Goal: Find specific page/section: Find specific page/section

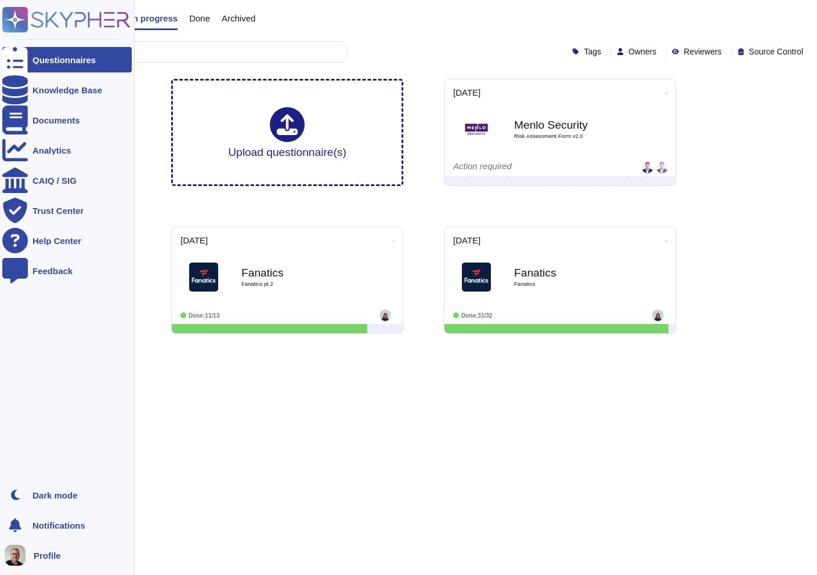
click at [15, 20] on rect at bounding box center [15, 20] width 26 height 26
click at [51, 514] on div "Notifications" at bounding box center [66, 526] width 129 height 26
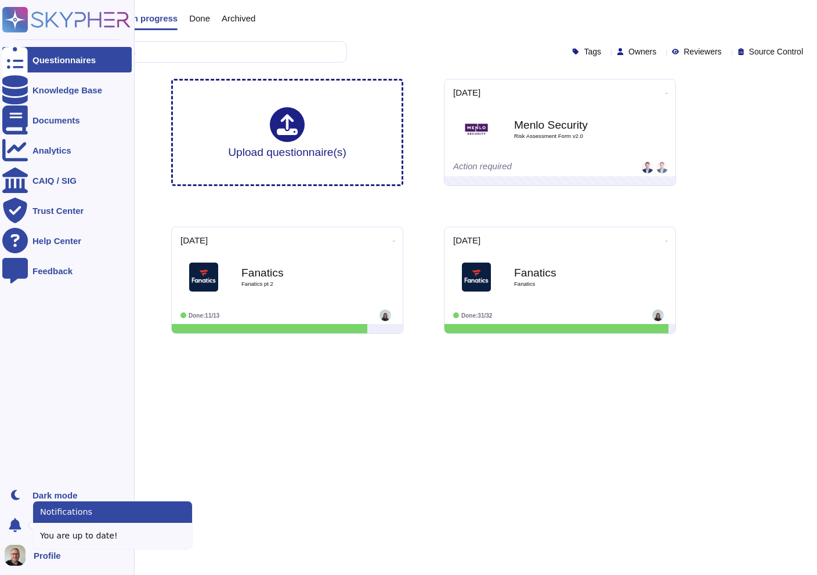
click at [21, 552] on img at bounding box center [15, 555] width 21 height 21
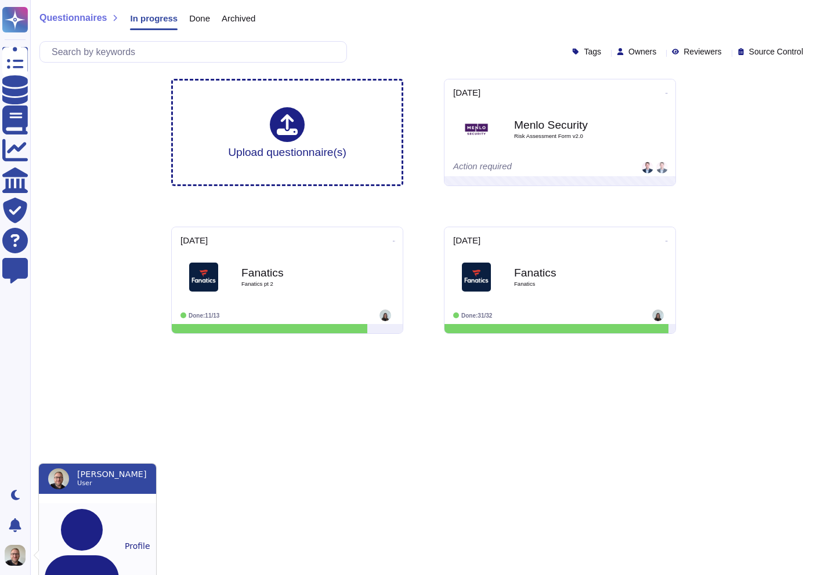
click at [74, 512] on button "Profile" at bounding box center [97, 546] width 117 height 86
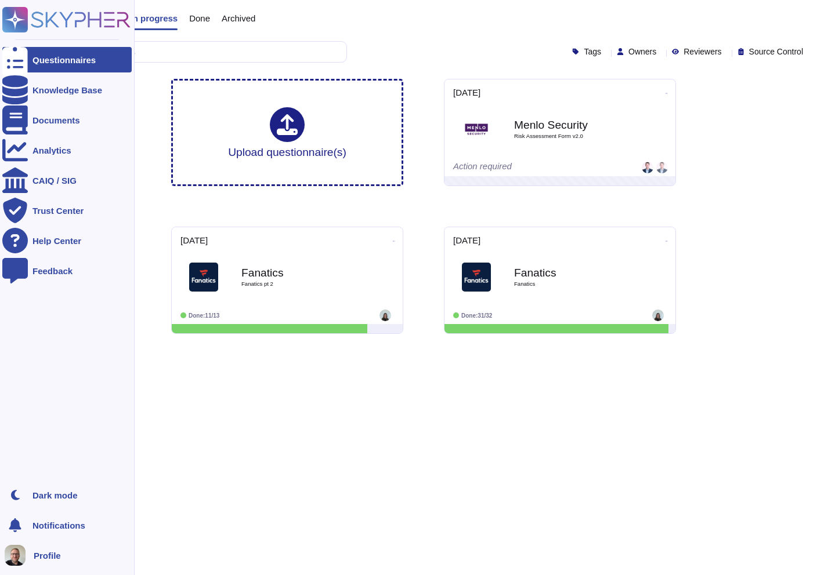
click at [12, 69] on div at bounding box center [15, 60] width 26 height 26
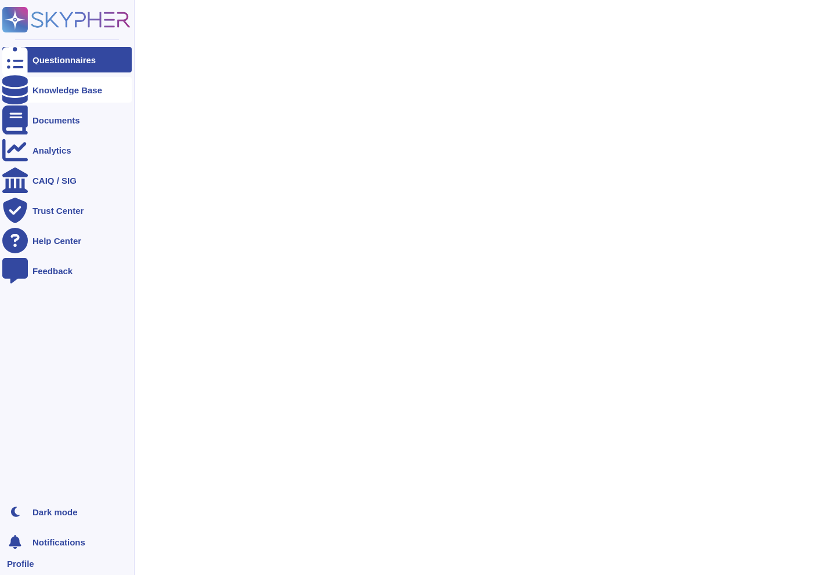
click at [24, 84] on div at bounding box center [15, 90] width 26 height 26
